Goal: Task Accomplishment & Management: Complete application form

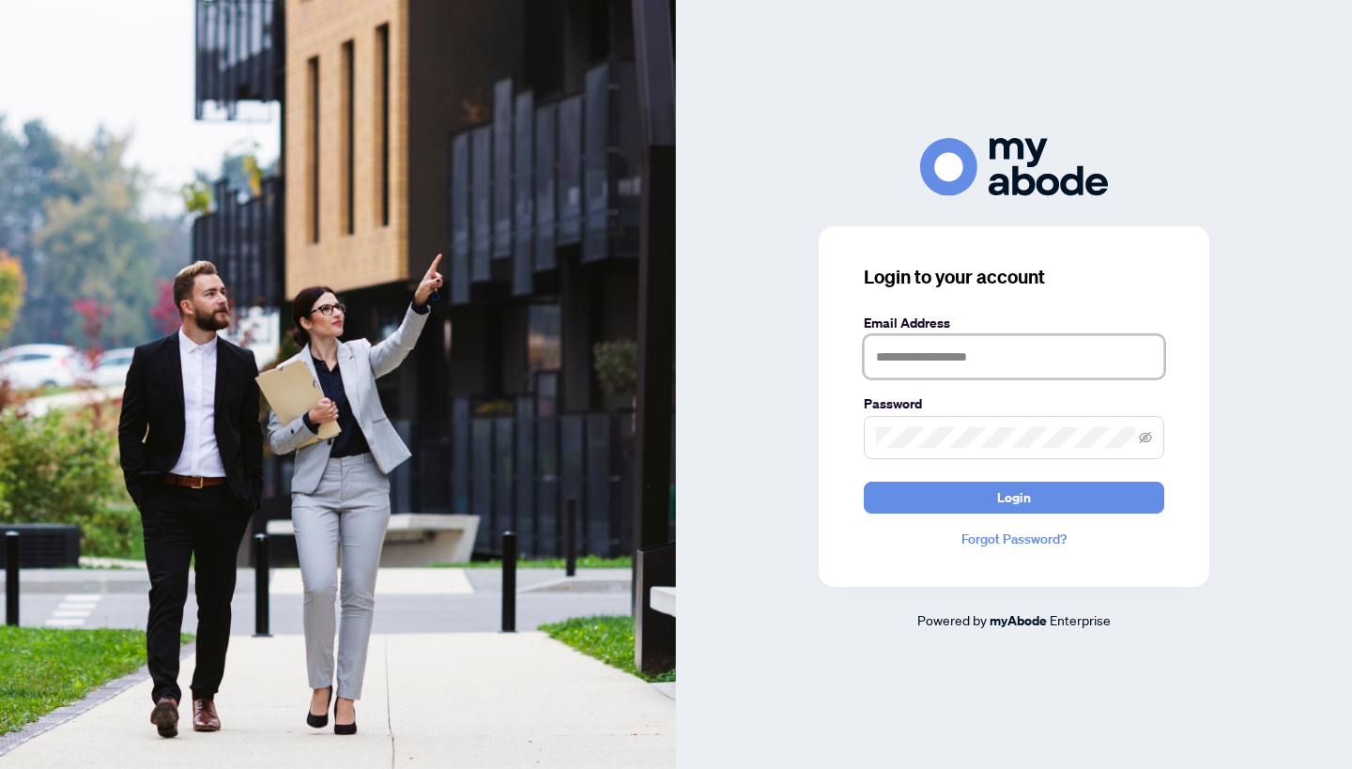
type input "**********"
click at [952, 499] on button "Login" at bounding box center [1014, 498] width 301 height 32
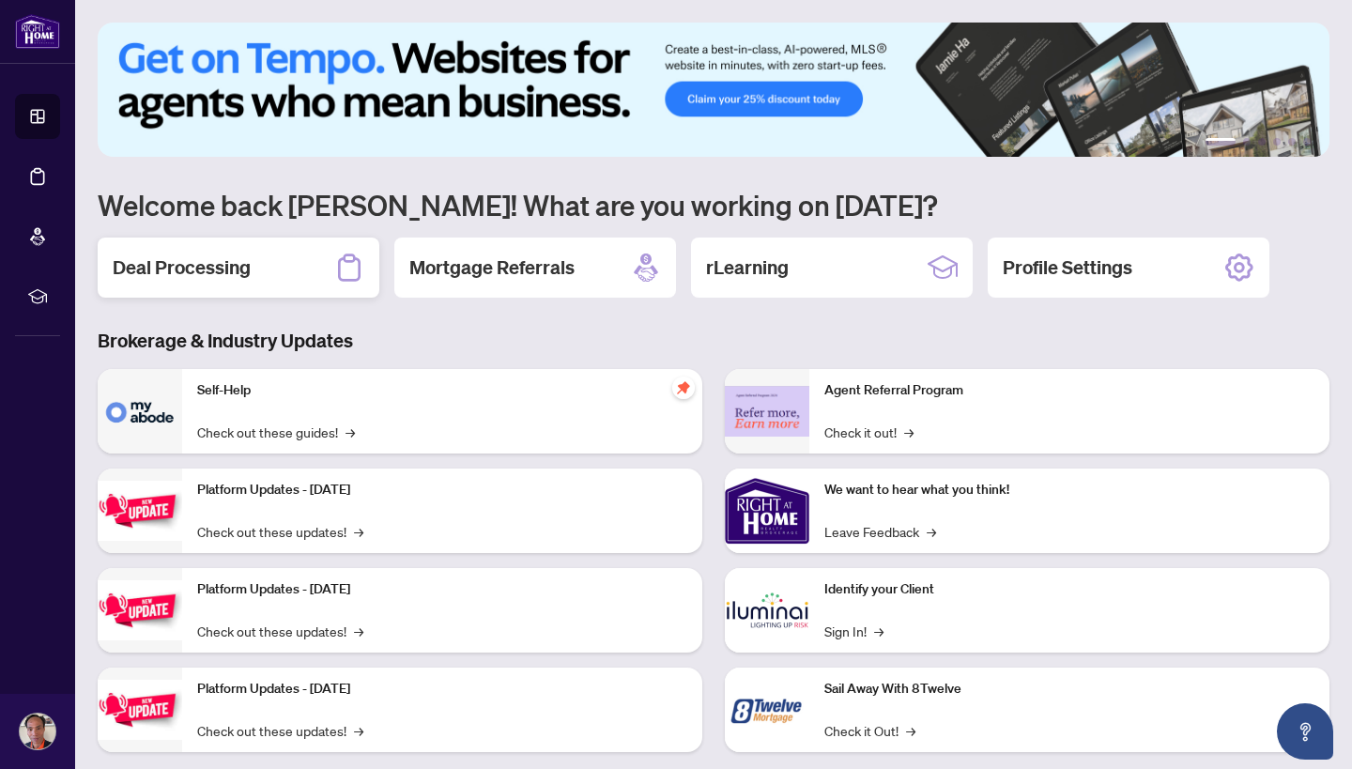
click at [184, 268] on h2 "Deal Processing" at bounding box center [182, 268] width 138 height 26
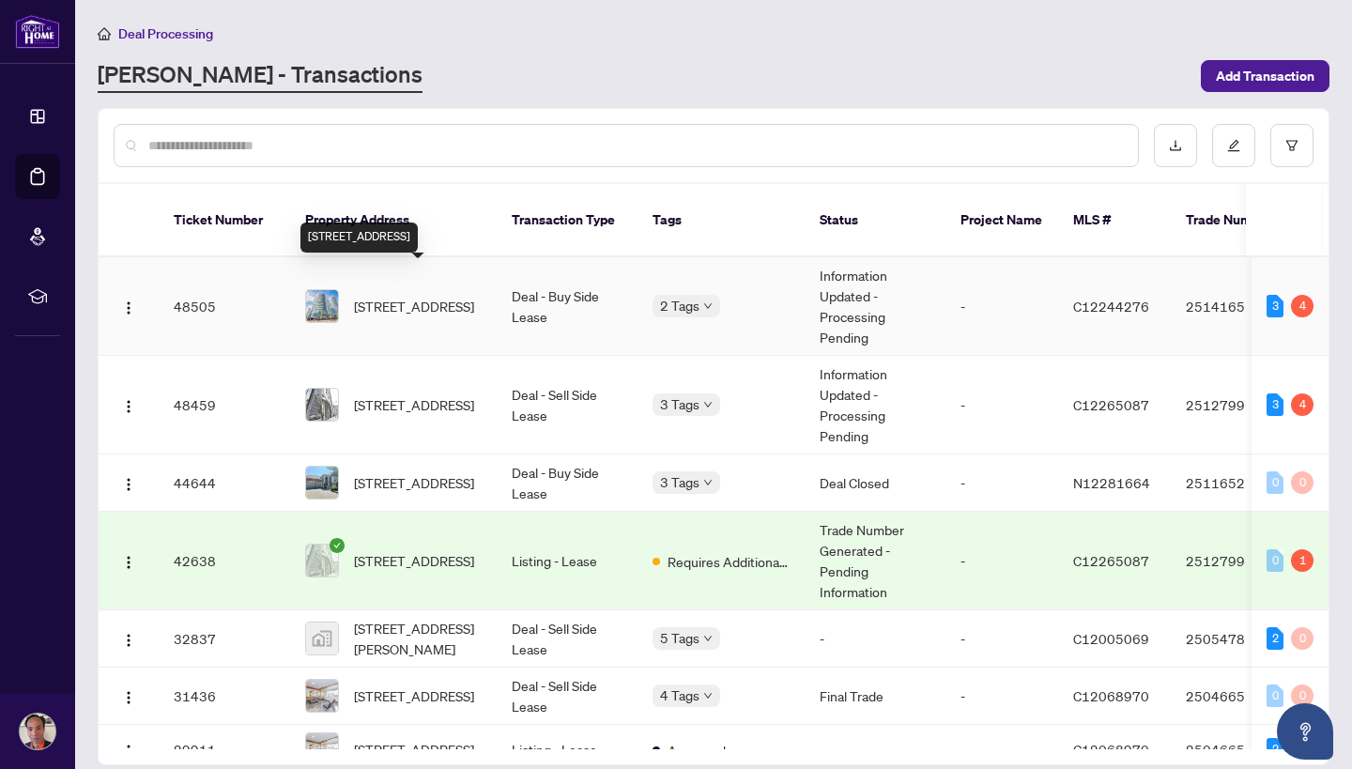
click at [426, 296] on span "[STREET_ADDRESS]" at bounding box center [414, 306] width 120 height 21
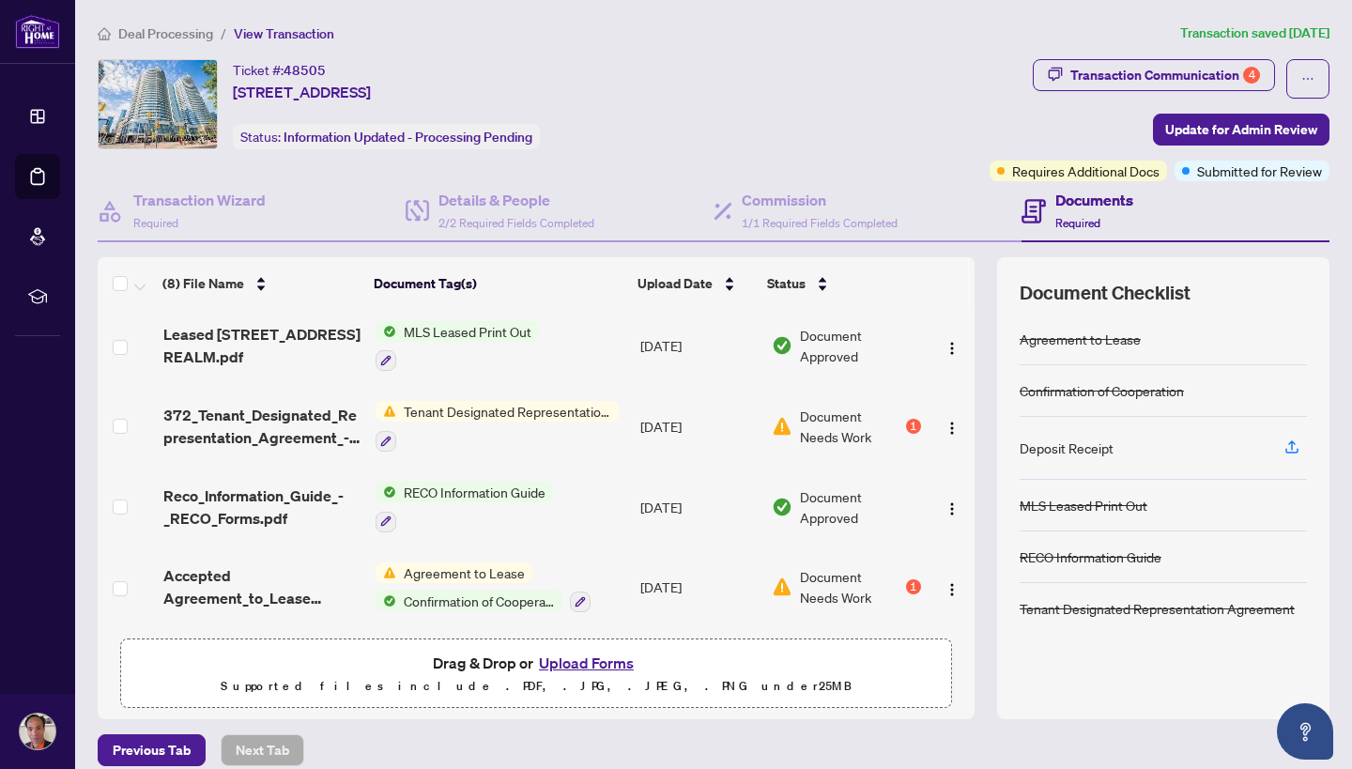
scroll to position [323, 0]
click at [574, 659] on button "Upload Forms" at bounding box center [586, 663] width 106 height 24
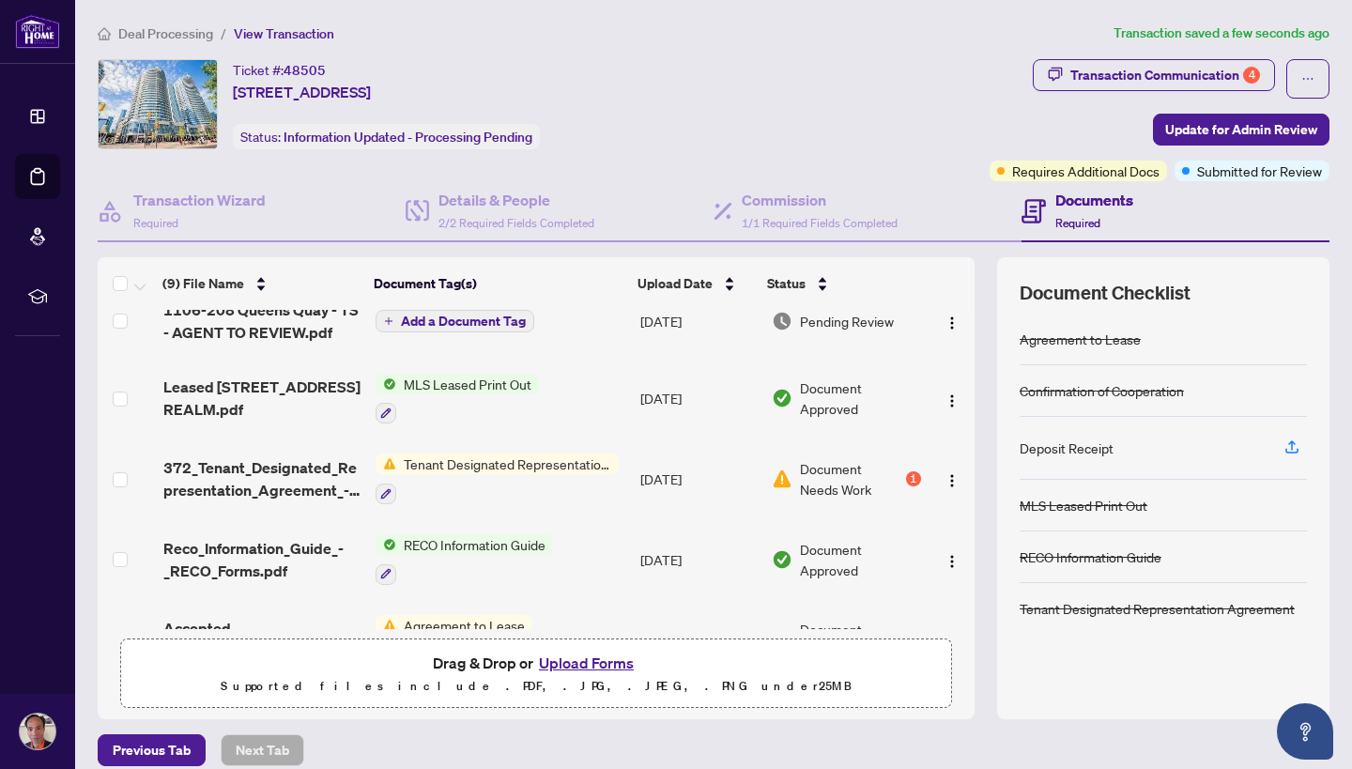
click at [506, 321] on span "Add a Document Tag" at bounding box center [463, 321] width 125 height 13
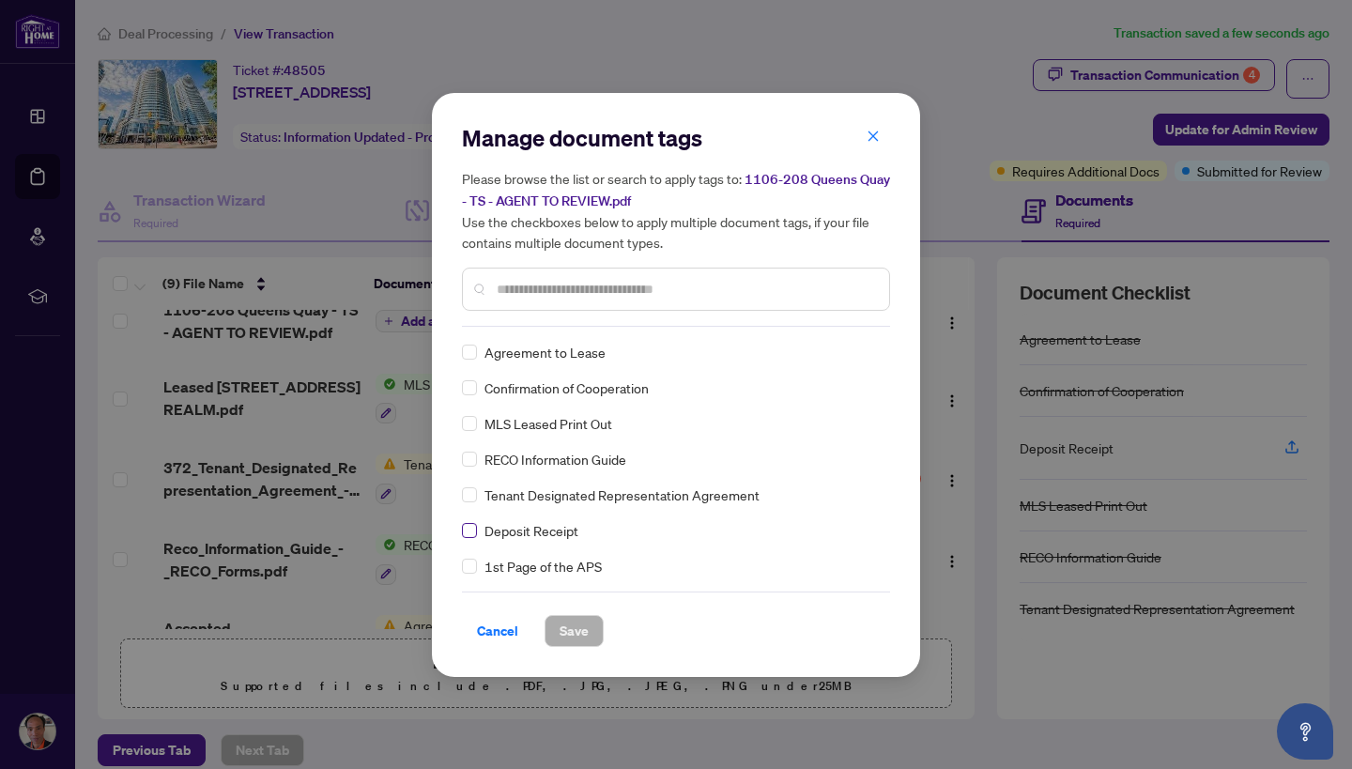
click at [472, 535] on span at bounding box center [469, 530] width 15 height 15
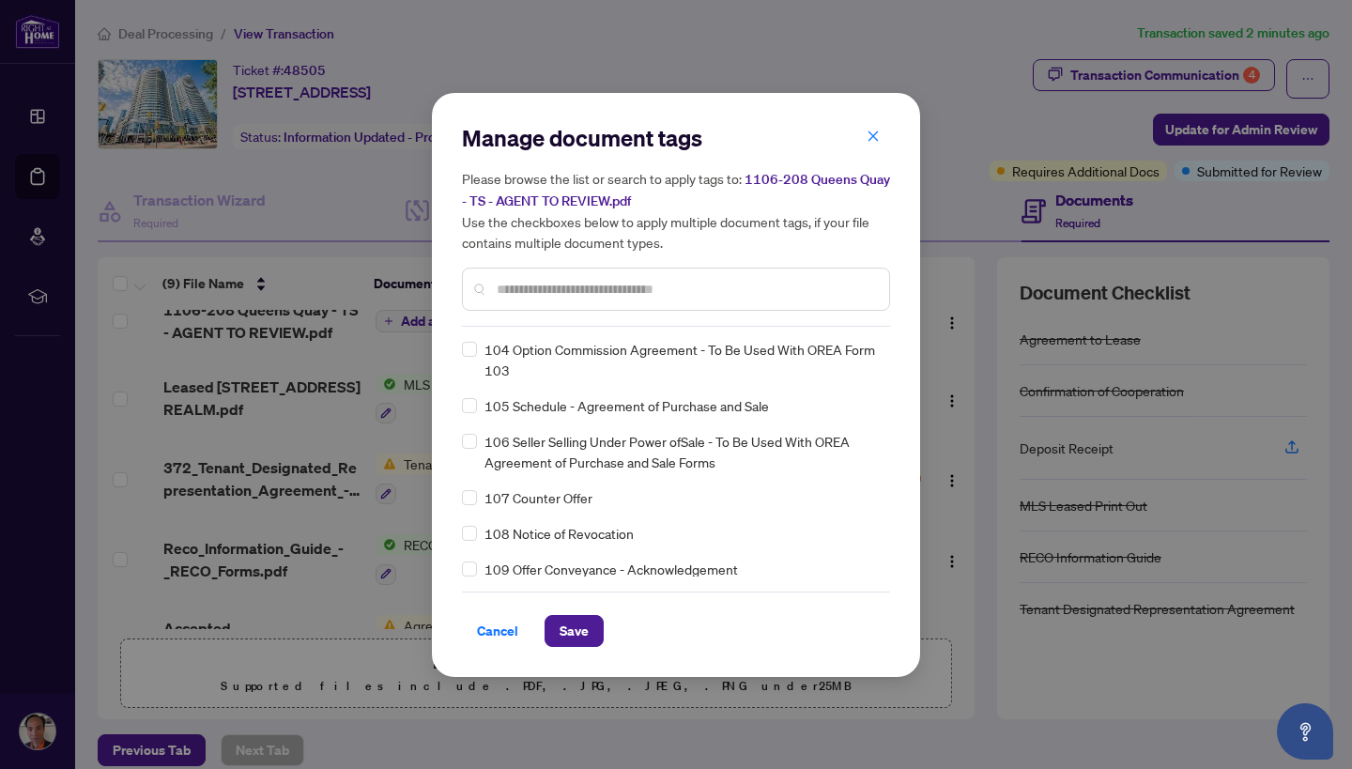
scroll to position [4720, 0]
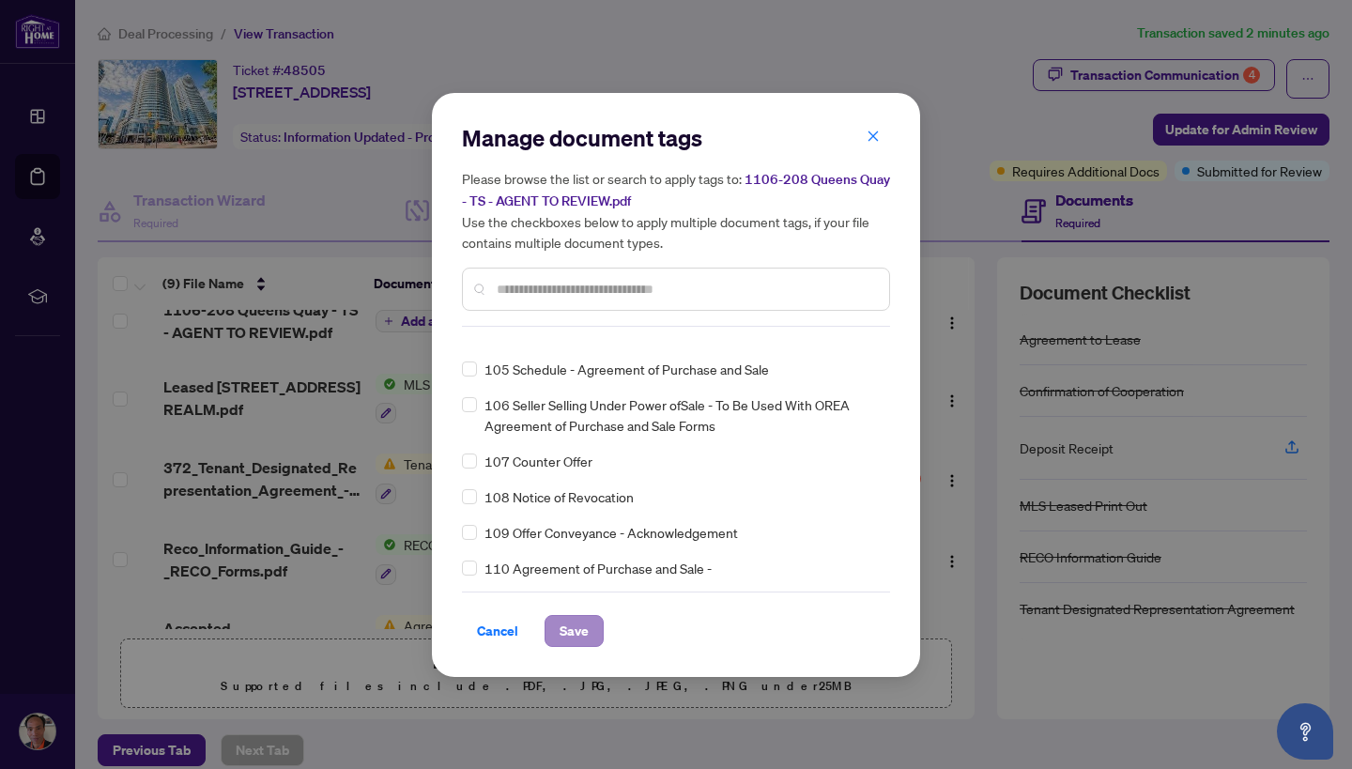
click at [579, 627] on span "Save" at bounding box center [574, 631] width 29 height 30
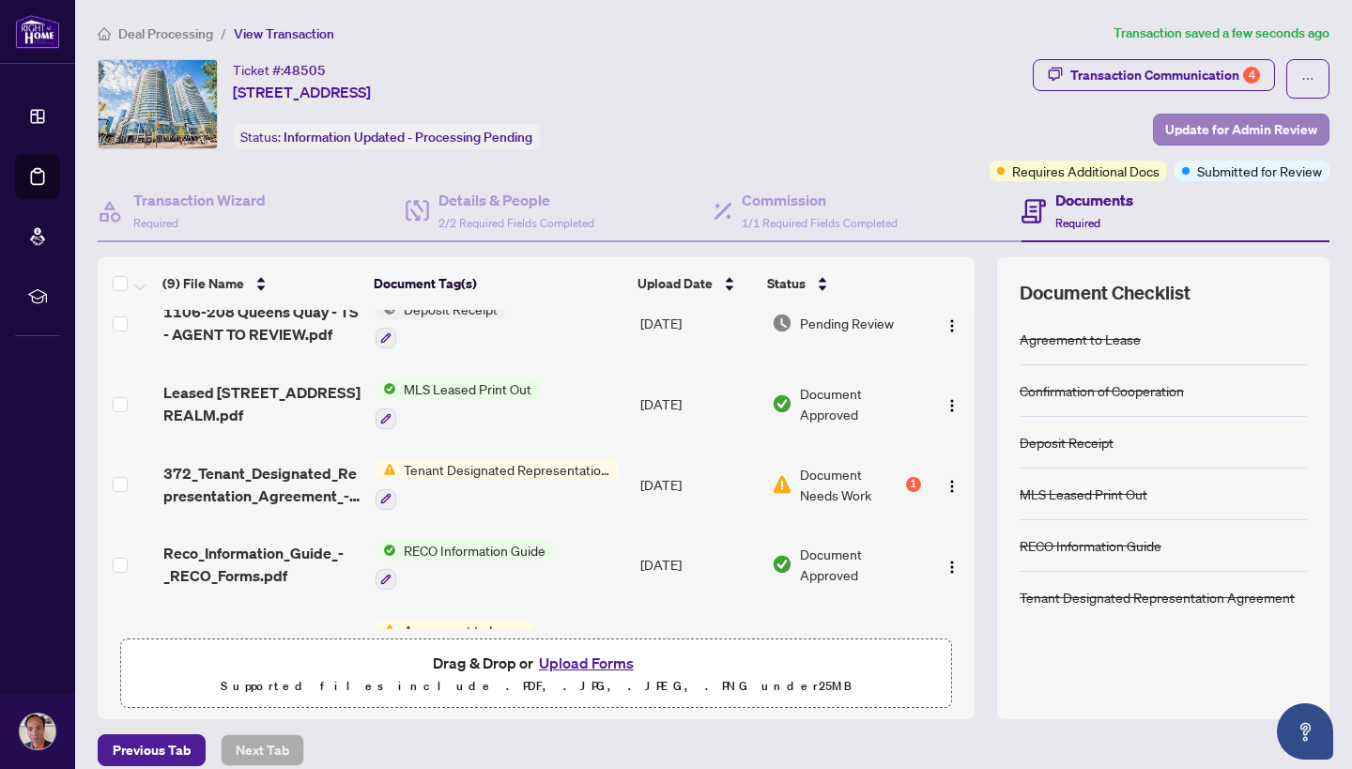
click at [1237, 125] on span "Update for Admin Review" at bounding box center [1241, 130] width 152 height 30
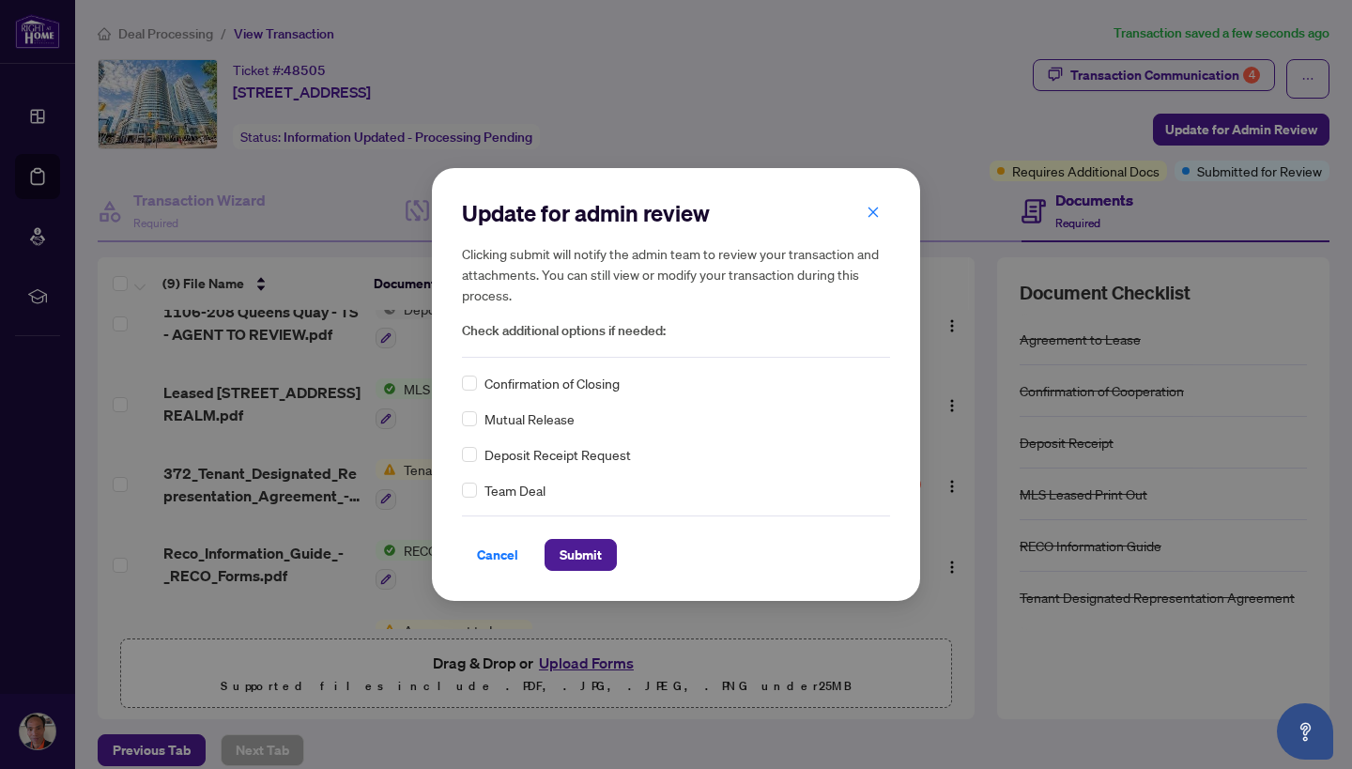
scroll to position [0, 0]
click at [584, 552] on span "Submit" at bounding box center [581, 555] width 42 height 30
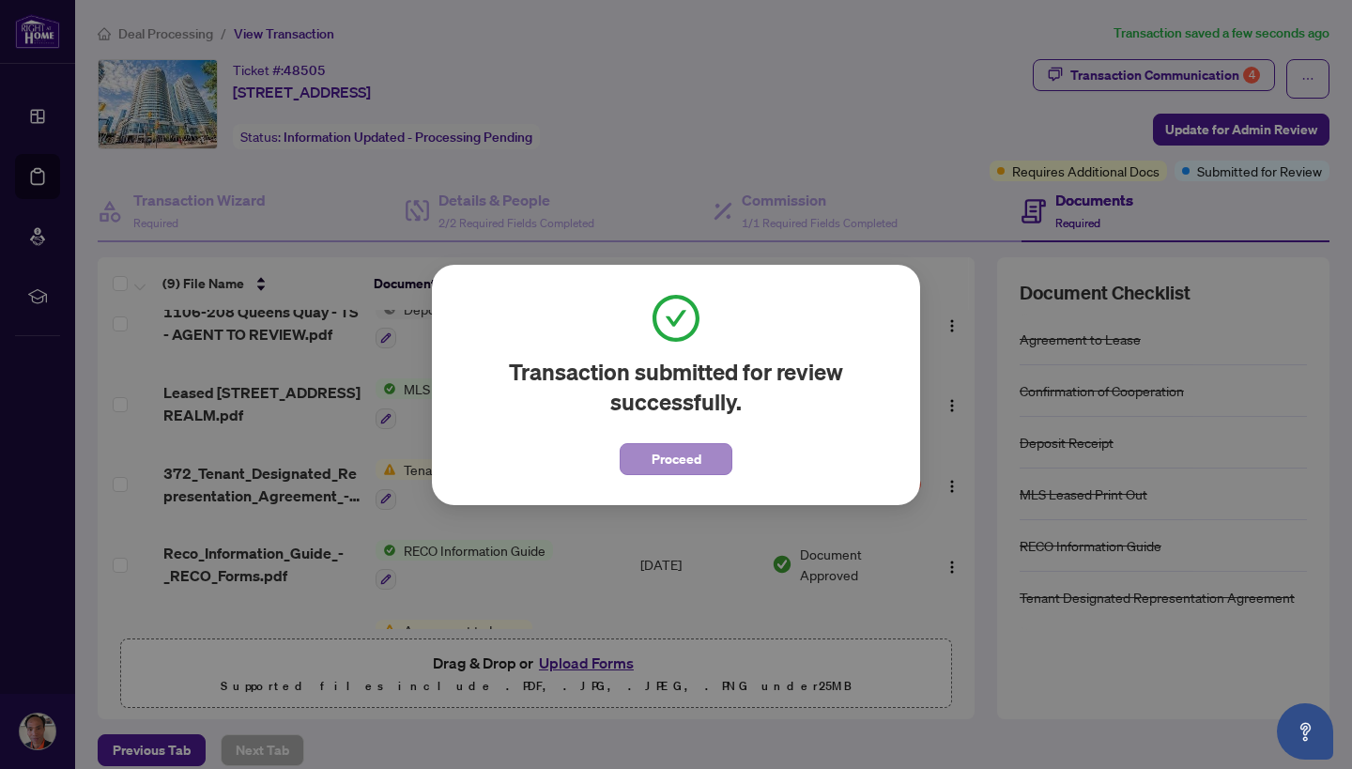
click at [658, 455] on span "Proceed" at bounding box center [677, 459] width 50 height 30
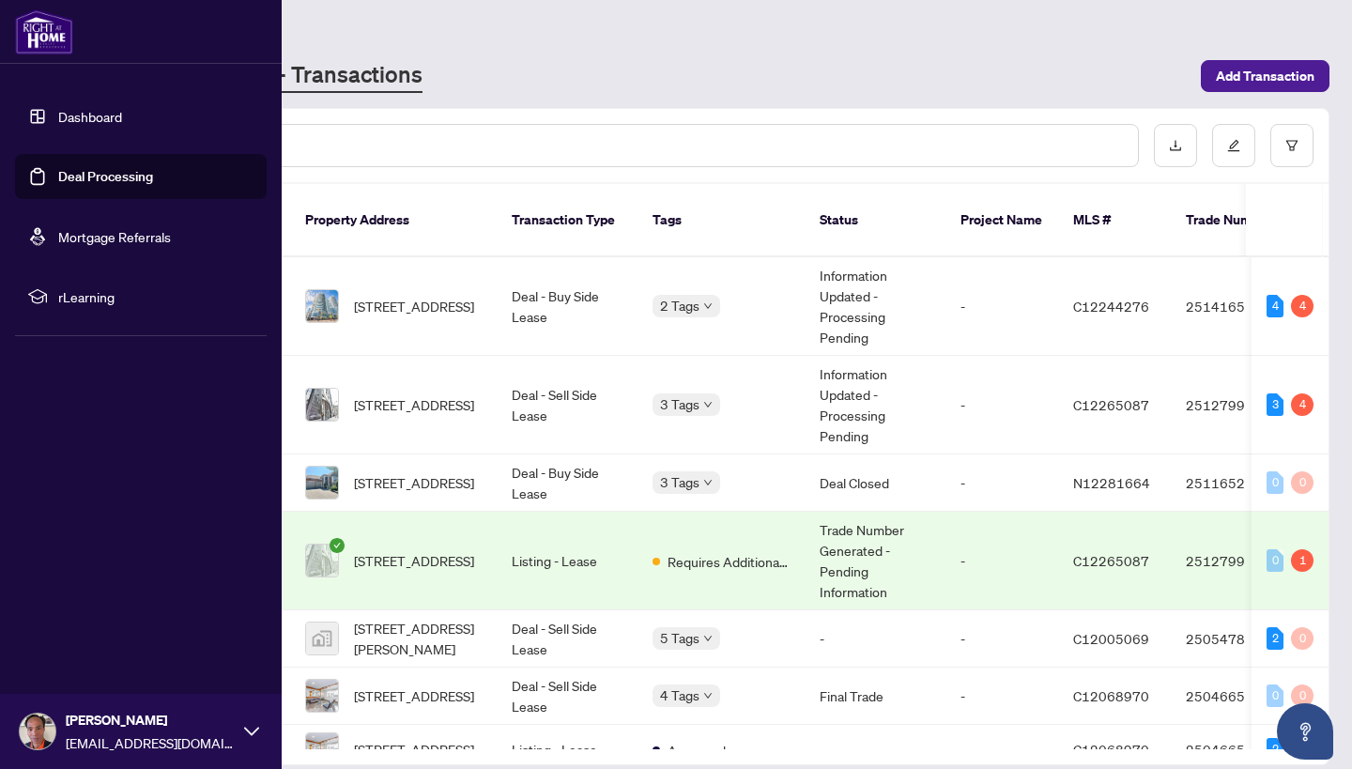
click at [251, 733] on icon at bounding box center [251, 731] width 15 height 8
click at [59, 619] on span "Logout" at bounding box center [75, 620] width 42 height 30
